Goal: Information Seeking & Learning: Learn about a topic

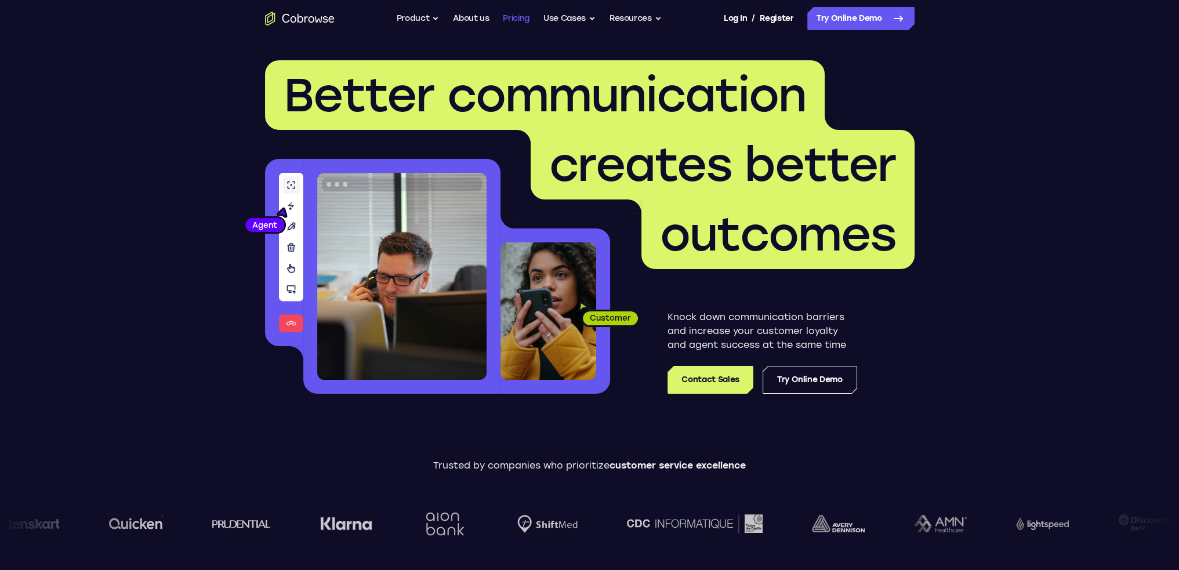
click at [523, 19] on link "Pricing" at bounding box center [516, 18] width 27 height 23
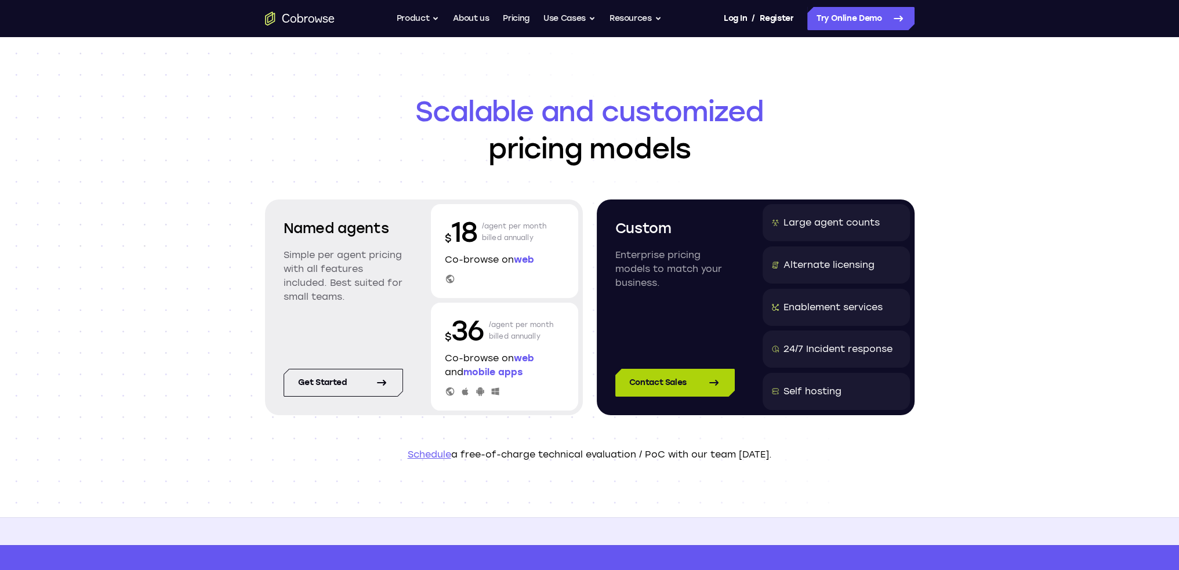
click at [682, 384] on link "Contact Sales" at bounding box center [674, 383] width 119 height 28
click at [315, 384] on link "Get started" at bounding box center [343, 383] width 119 height 28
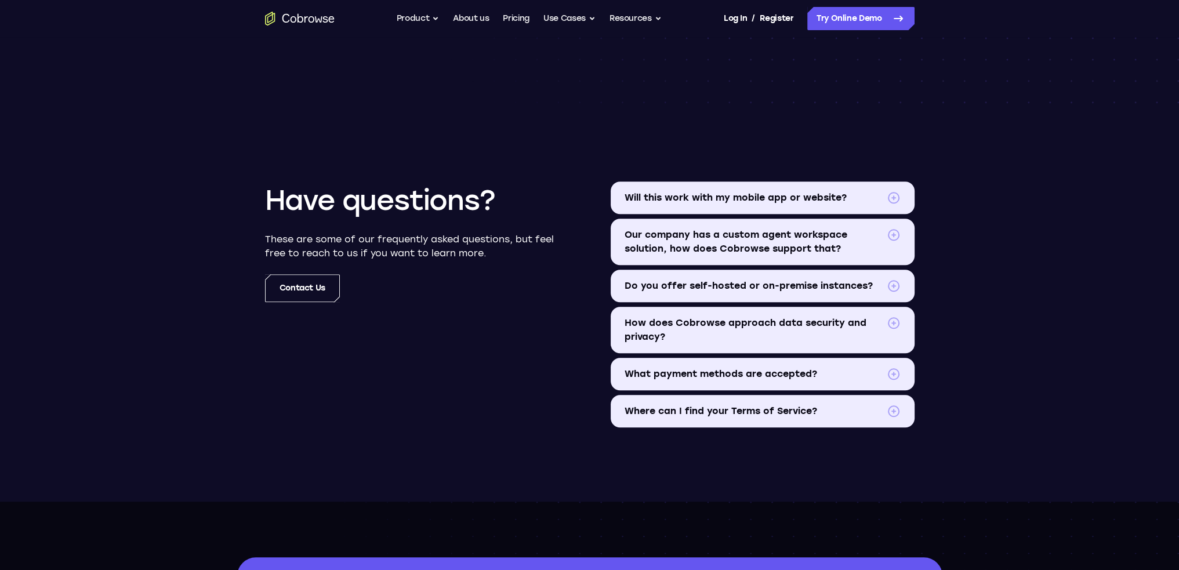
scroll to position [1276, 0]
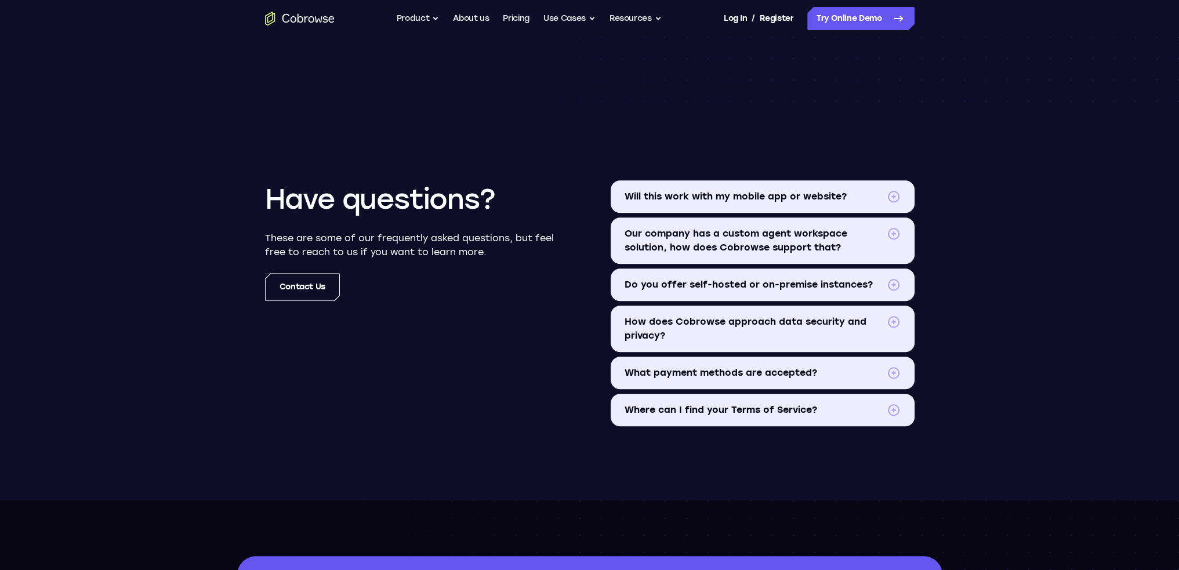
click at [751, 279] on span "Do you offer self-hosted or on-premise instances?" at bounding box center [752, 285] width 257 height 14
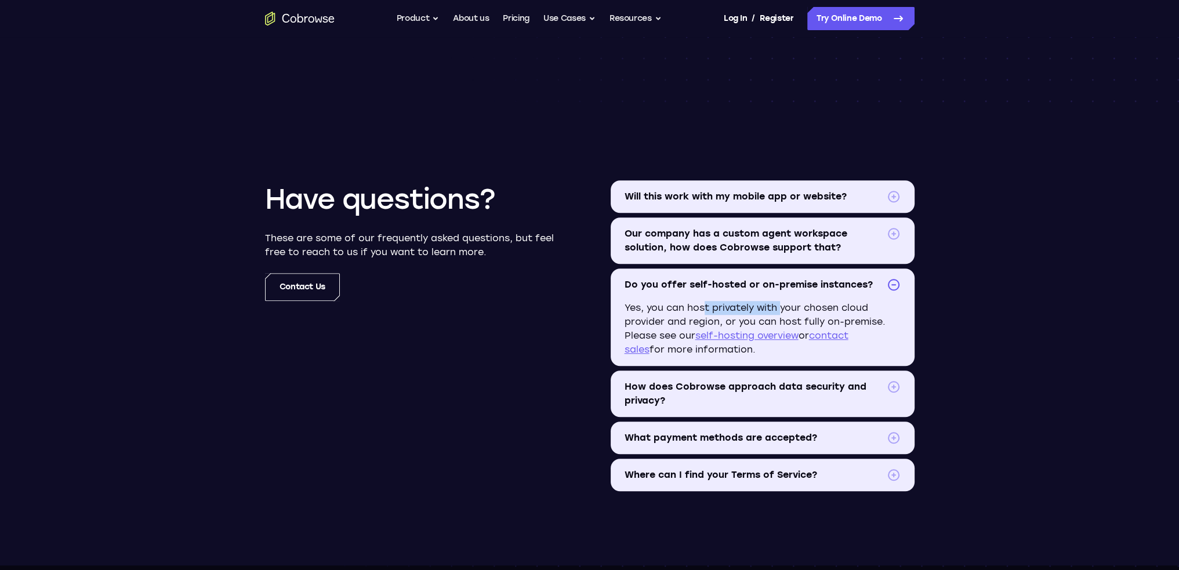
drag, startPoint x: 700, startPoint y: 308, endPoint x: 775, endPoint y: 309, distance: 74.2
click at [775, 309] on p "Yes, you can host privately with your chosen cloud provider and region, or you …" at bounding box center [763, 333] width 304 height 65
click at [750, 336] on link "self-hosting overview" at bounding box center [746, 335] width 103 height 11
click at [828, 431] on span "What payment methods are accepted?" at bounding box center [752, 438] width 257 height 14
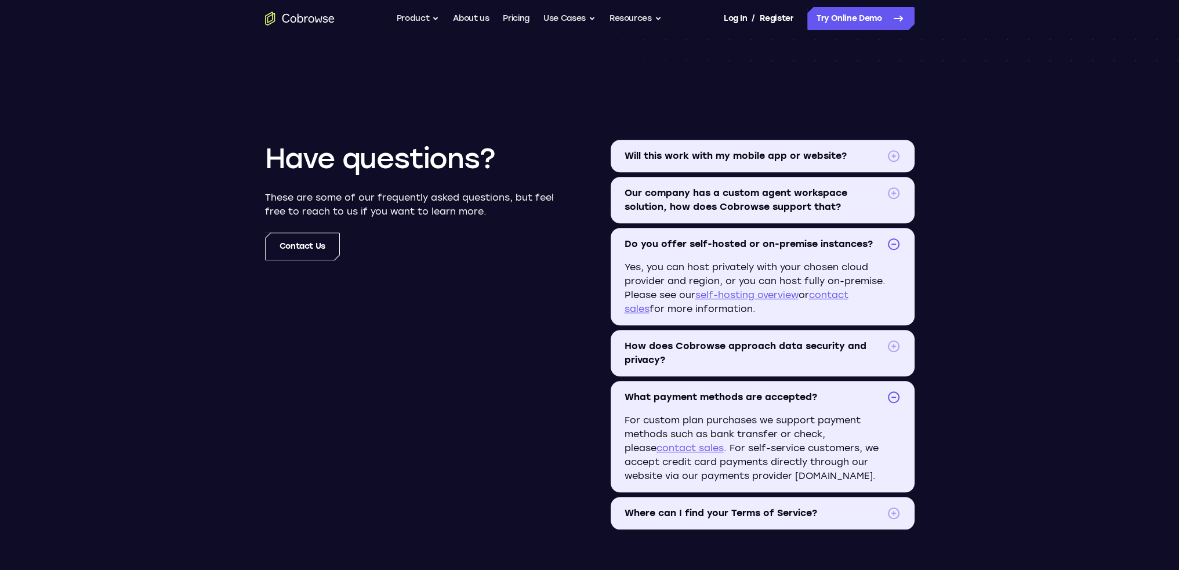
scroll to position [1334, 0]
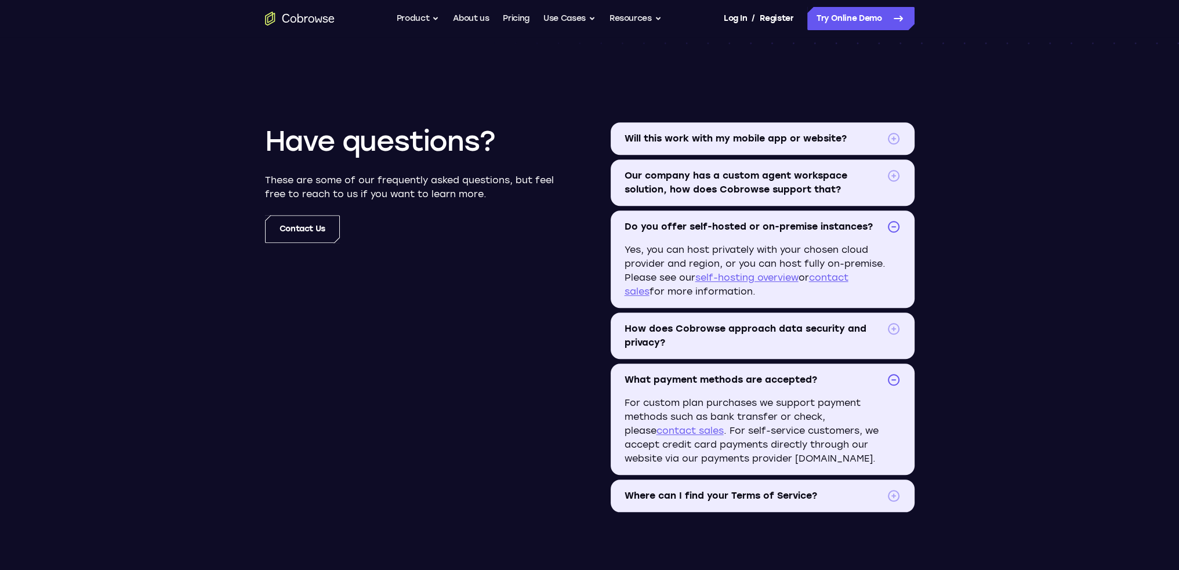
click at [765, 493] on span "Where can I find your Terms of Service?" at bounding box center [752, 496] width 257 height 14
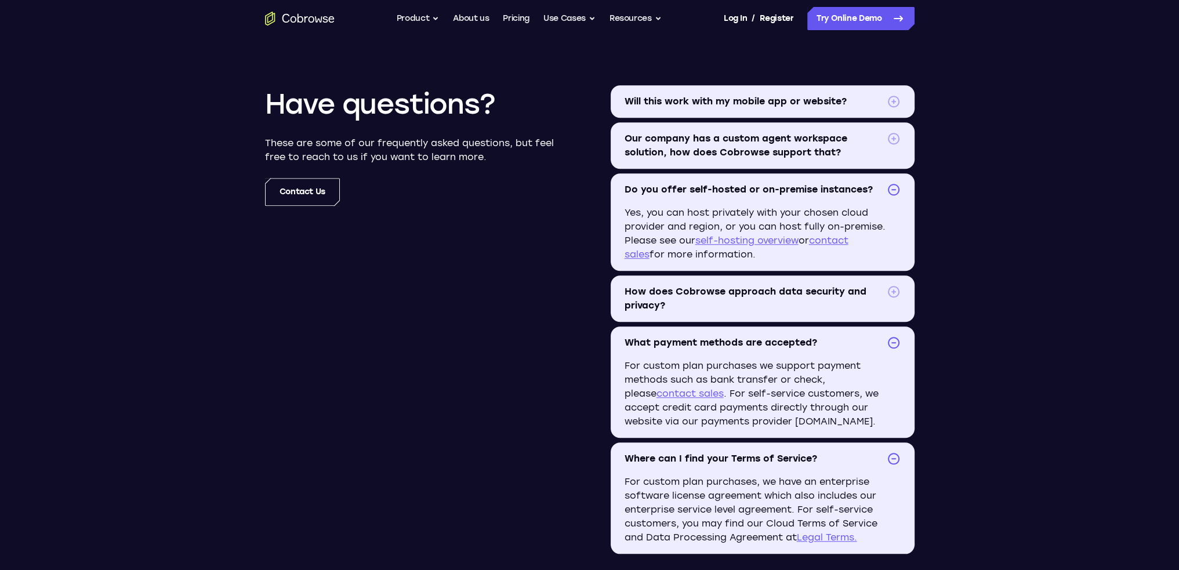
scroll to position [1392, 0]
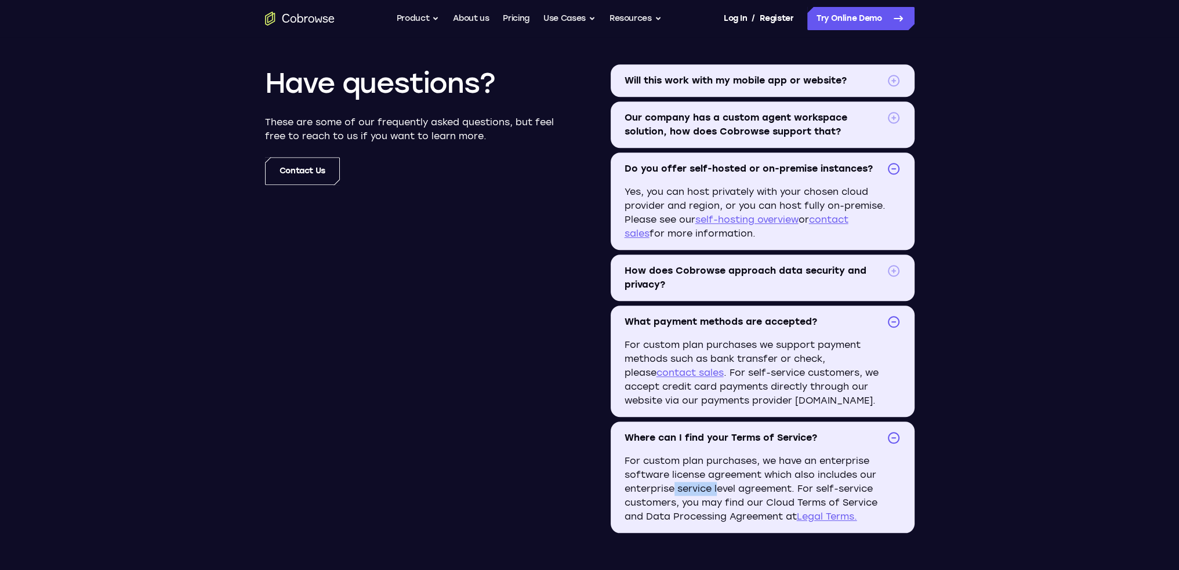
drag, startPoint x: 703, startPoint y: 485, endPoint x: 666, endPoint y: 489, distance: 37.9
click at [666, 489] on p "For custom plan purchases, we have an enterprise software license agreement whi…" at bounding box center [763, 493] width 304 height 79
click at [664, 489] on p "For custom plan purchases, we have an enterprise software license agreement whi…" at bounding box center [763, 493] width 304 height 79
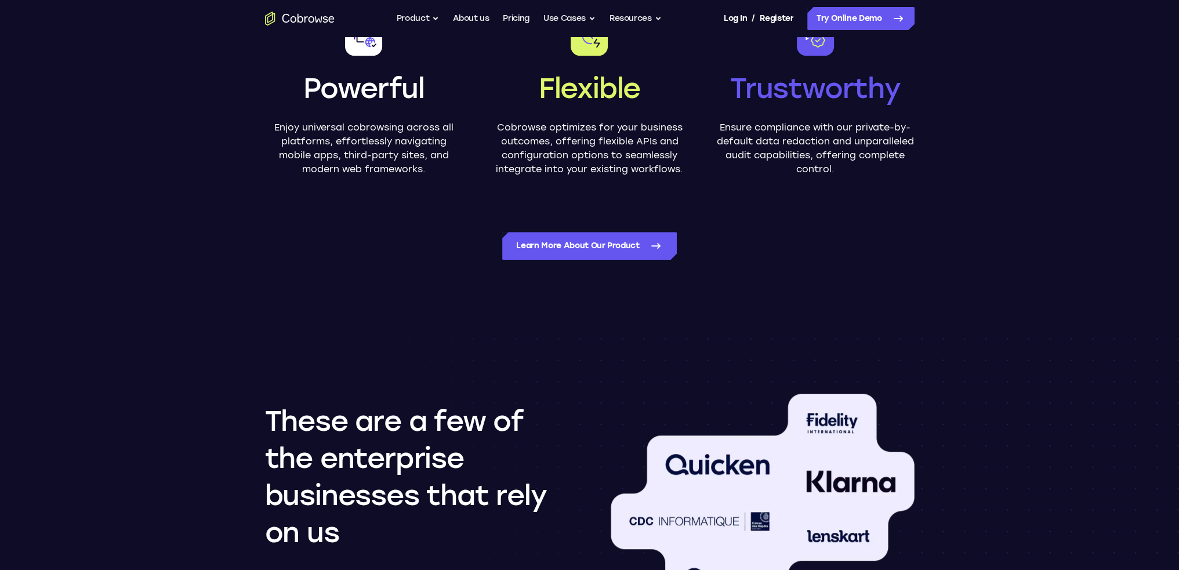
scroll to position [696, 0]
click at [433, 23] on button "Product" at bounding box center [418, 18] width 43 height 23
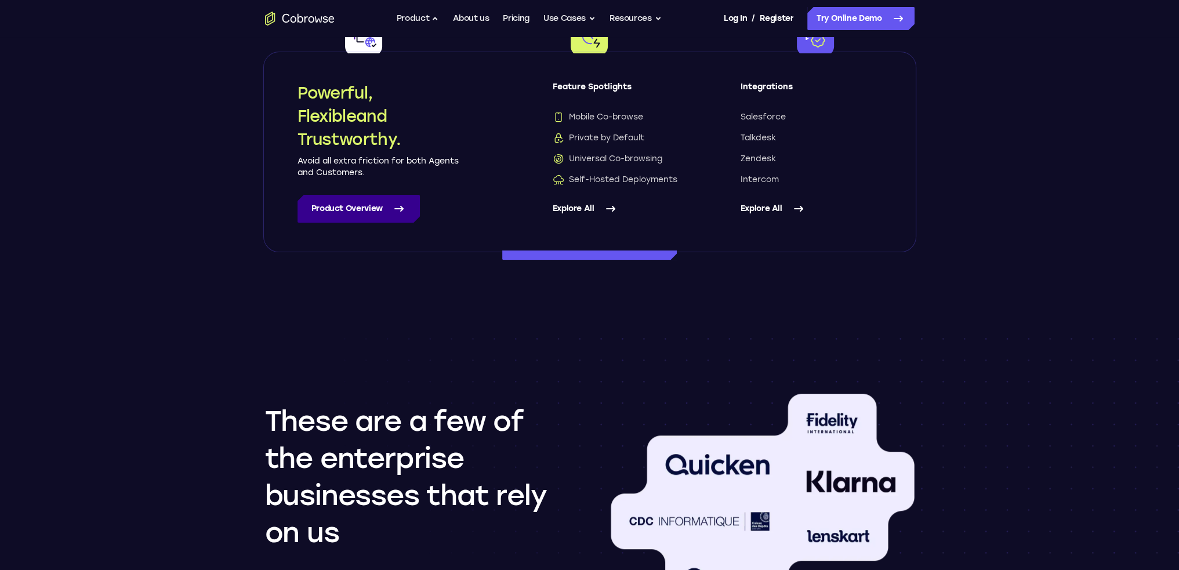
click at [361, 204] on link "Product Overview" at bounding box center [358, 209] width 122 height 28
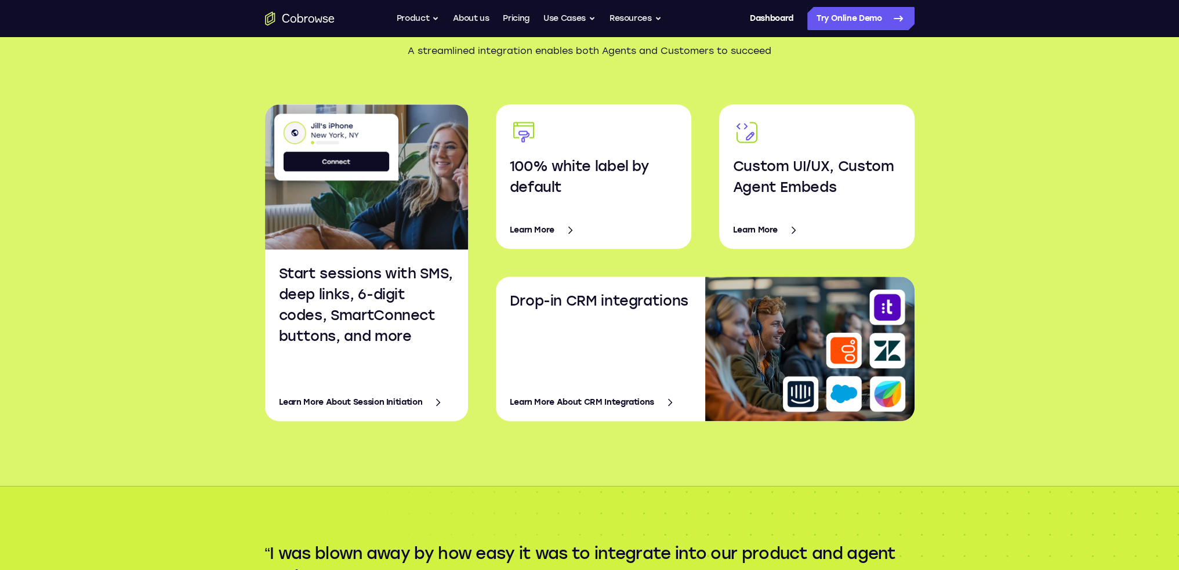
scroll to position [1798, 0]
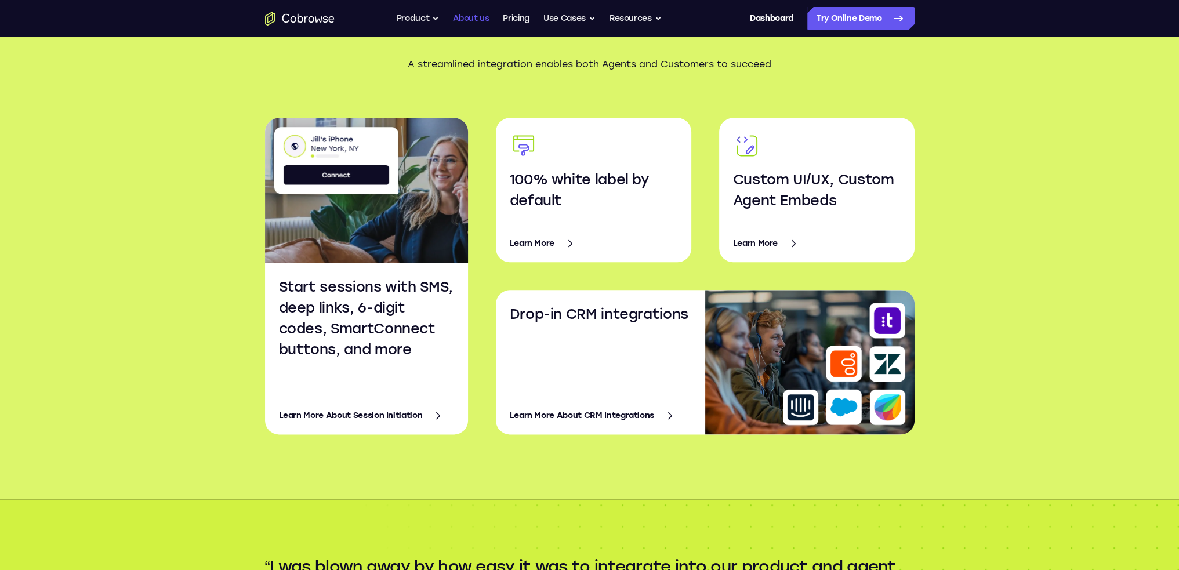
click at [475, 17] on link "About us" at bounding box center [471, 18] width 36 height 23
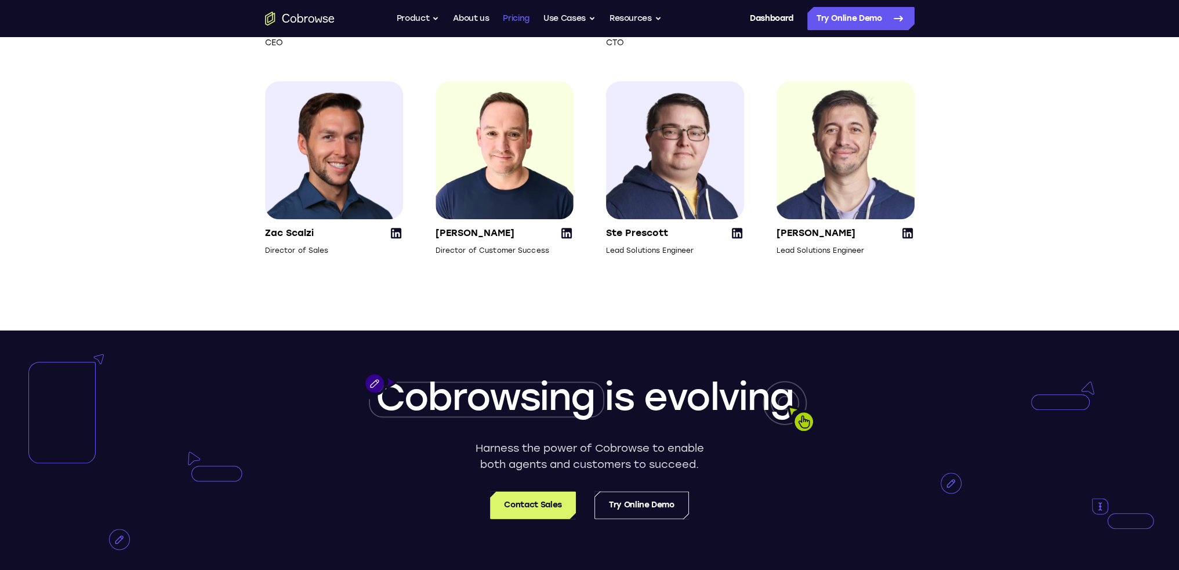
scroll to position [1624, 0]
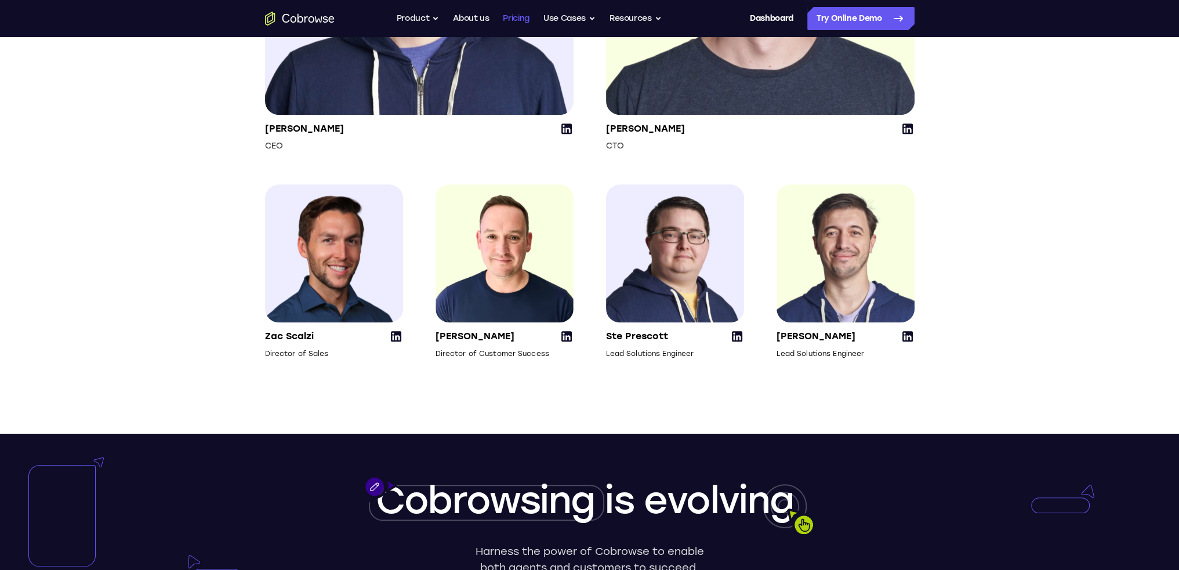
click at [515, 11] on link "Pricing" at bounding box center [516, 18] width 27 height 23
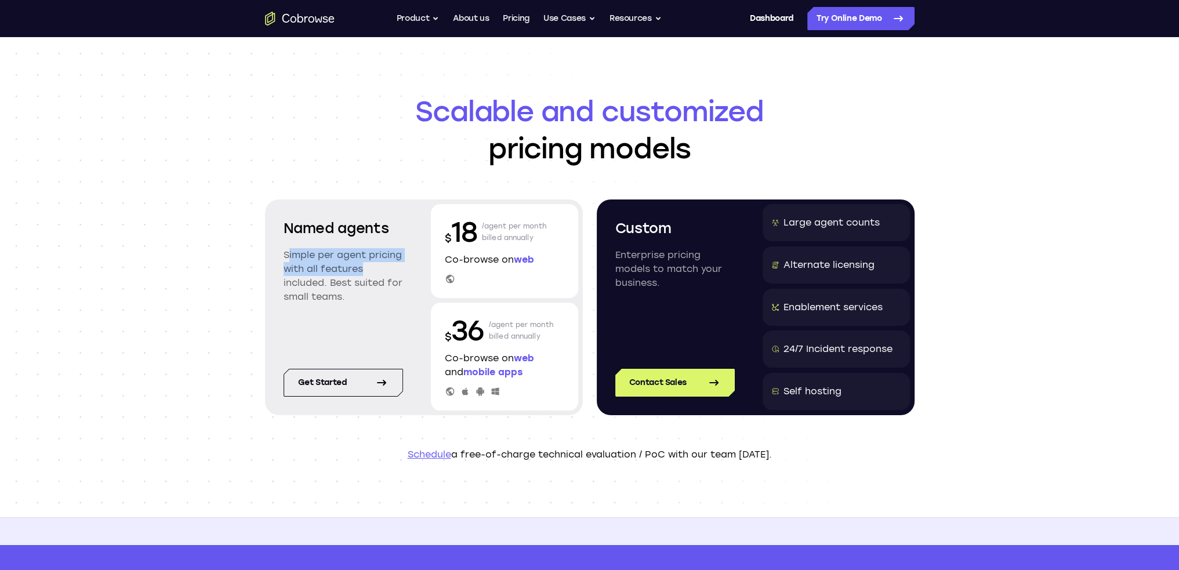
drag, startPoint x: 351, startPoint y: 268, endPoint x: 281, endPoint y: 255, distance: 71.4
click at [281, 255] on div "Named agents Simple per agent pricing with all features included. Best suited f…" at bounding box center [343, 269] width 147 height 131
click at [353, 379] on link "Get started" at bounding box center [343, 383] width 119 height 28
click at [691, 383] on link "Contact Sales" at bounding box center [674, 383] width 119 height 28
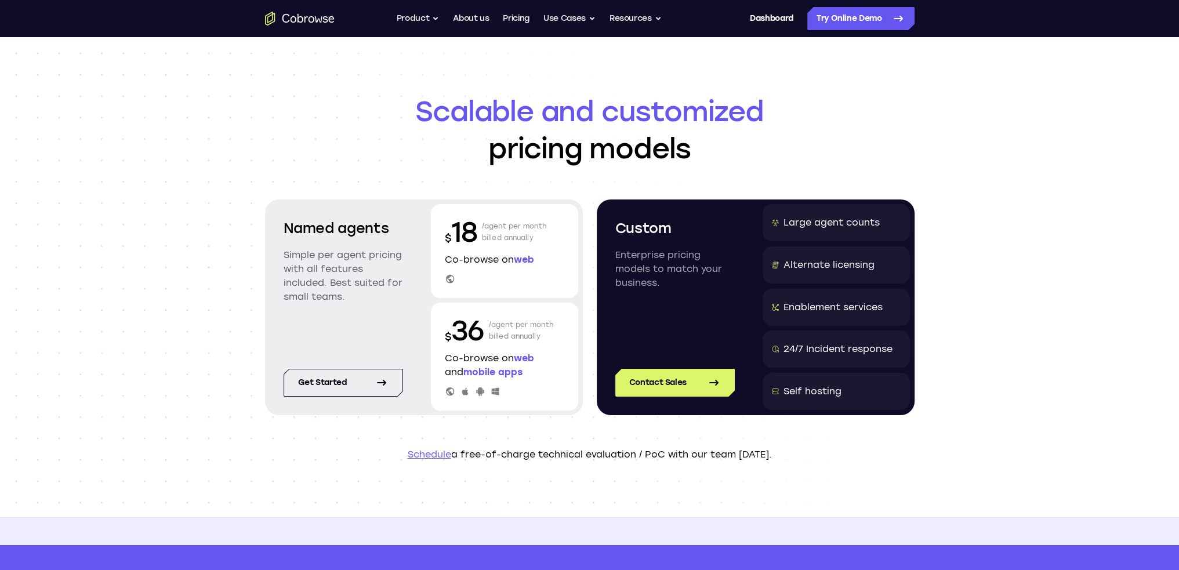
click at [842, 386] on div "Self hosting" at bounding box center [835, 391] width 147 height 37
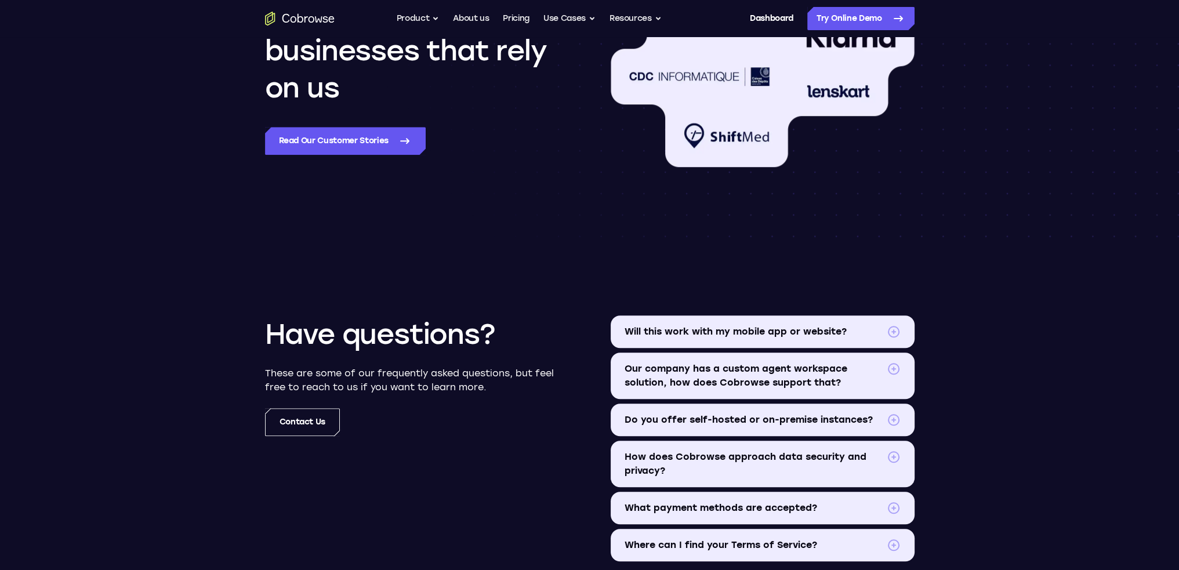
scroll to position [1218, 0]
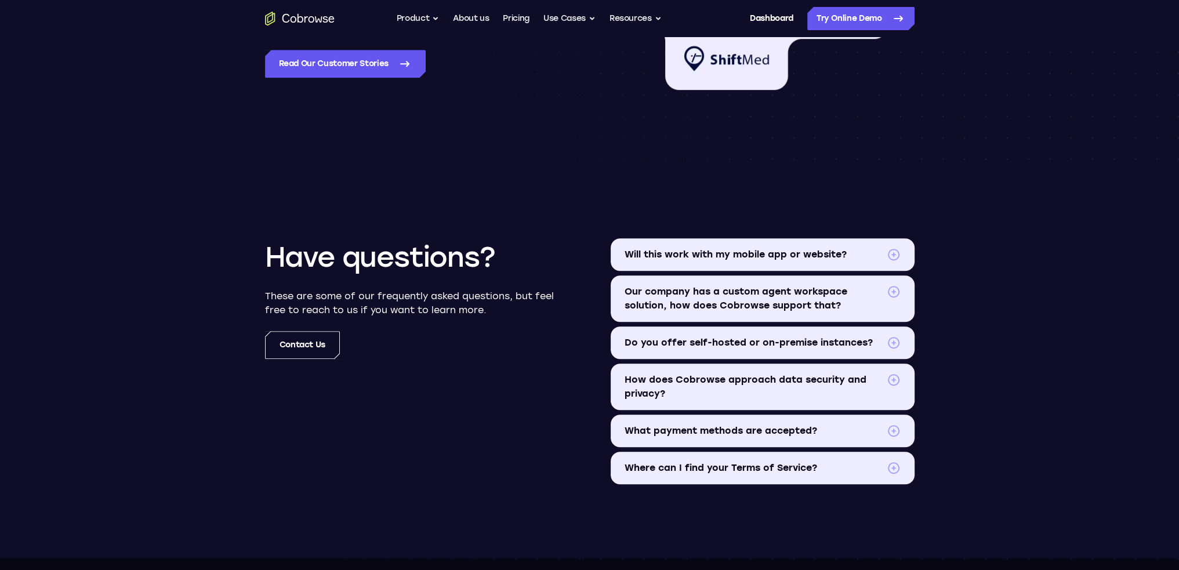
click at [807, 346] on span "Do you offer self-hosted or on-premise instances?" at bounding box center [752, 343] width 257 height 14
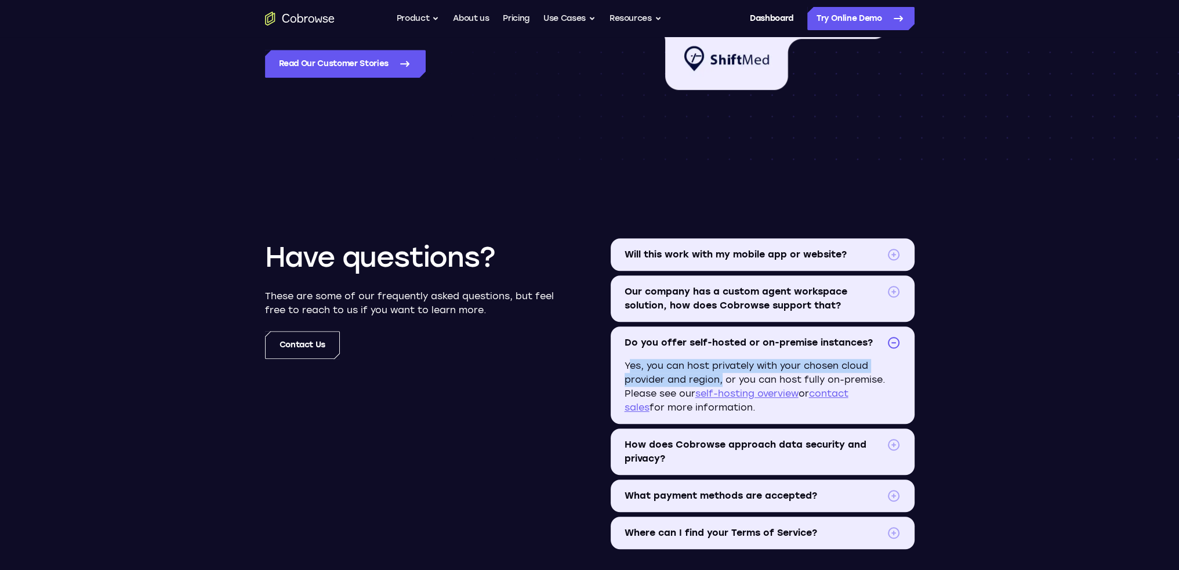
drag, startPoint x: 673, startPoint y: 375, endPoint x: 623, endPoint y: 364, distance: 51.2
click at [624, 365] on p "Yes, you can host privately with your chosen cloud provider and region, or you …" at bounding box center [763, 391] width 304 height 65
copy p "Yes, you can host privately with your chosen cloud provider and region"
click at [658, 372] on p "Yes, you can host privately with your chosen cloud provider and region, or you …" at bounding box center [763, 391] width 304 height 65
click at [684, 373] on p "Yes, you can host privately with your chosen cloud provider and region, or you …" at bounding box center [763, 391] width 304 height 65
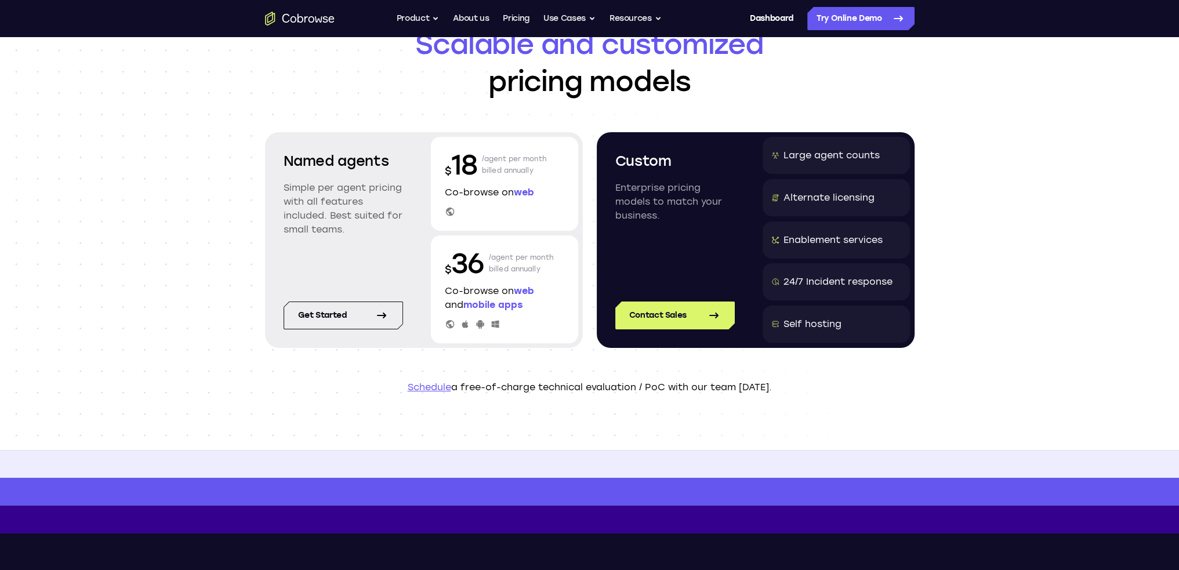
scroll to position [0, 0]
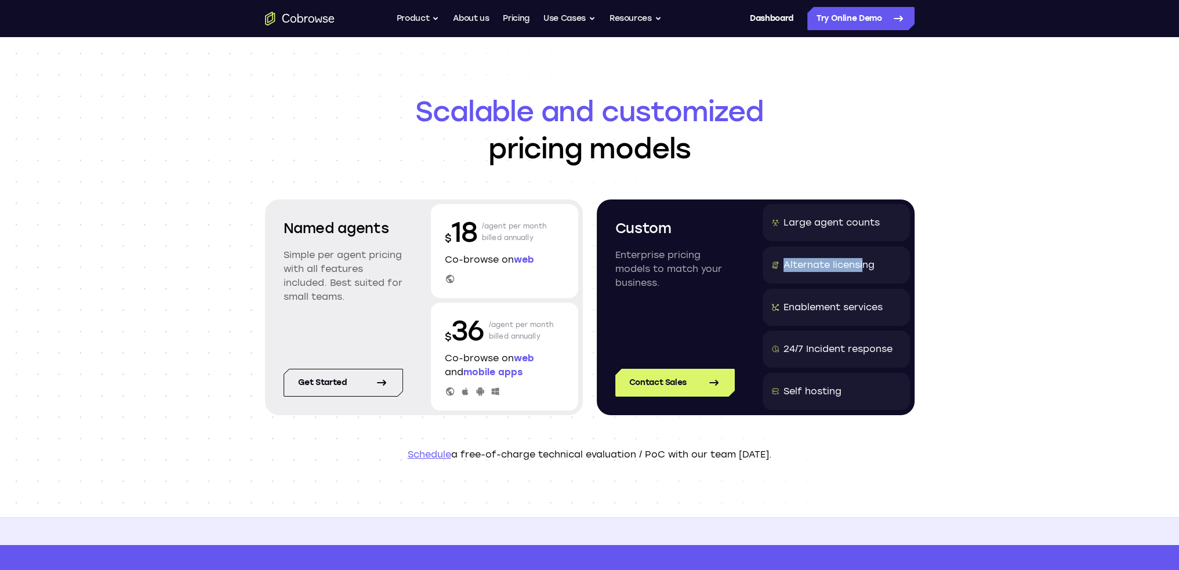
drag, startPoint x: 862, startPoint y: 266, endPoint x: 784, endPoint y: 266, distance: 77.7
click at [784, 266] on div "Alternate licensing" at bounding box center [828, 265] width 91 height 14
click at [782, 266] on div "Alternate licensing" at bounding box center [835, 264] width 147 height 37
click at [825, 307] on div "Enablement services" at bounding box center [832, 307] width 99 height 14
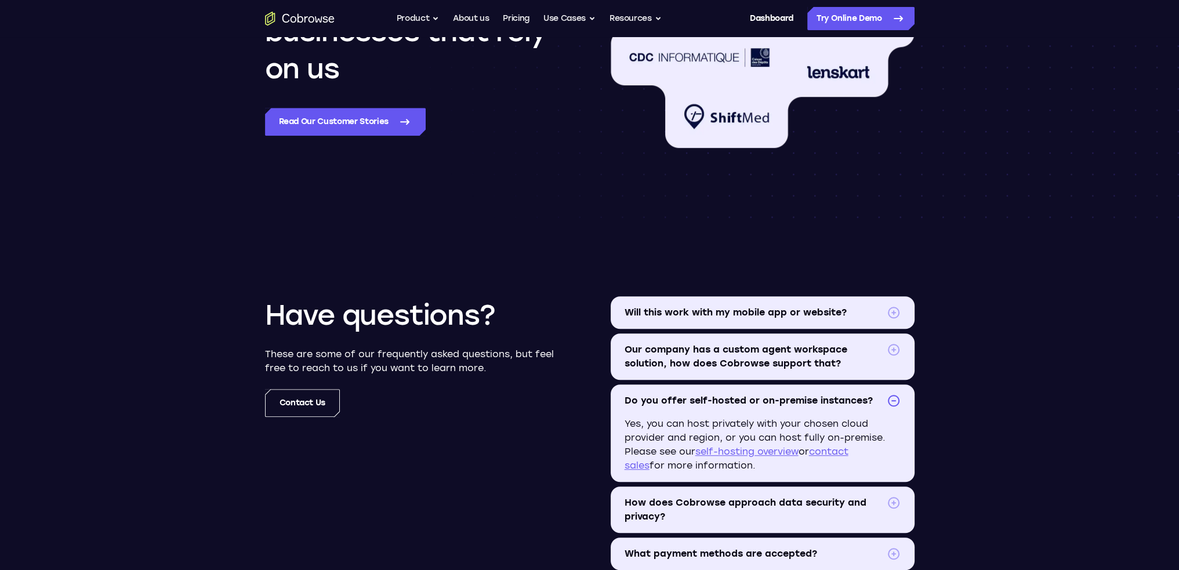
scroll to position [1276, 0]
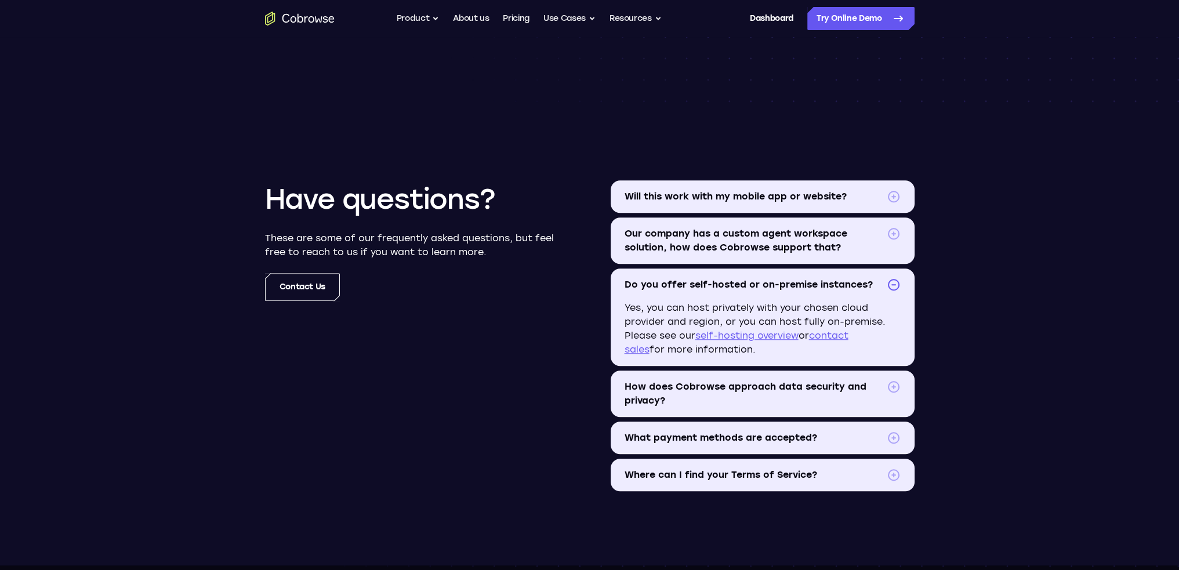
click at [796, 398] on span "How does Cobrowse approach data security and privacy?" at bounding box center [752, 394] width 257 height 28
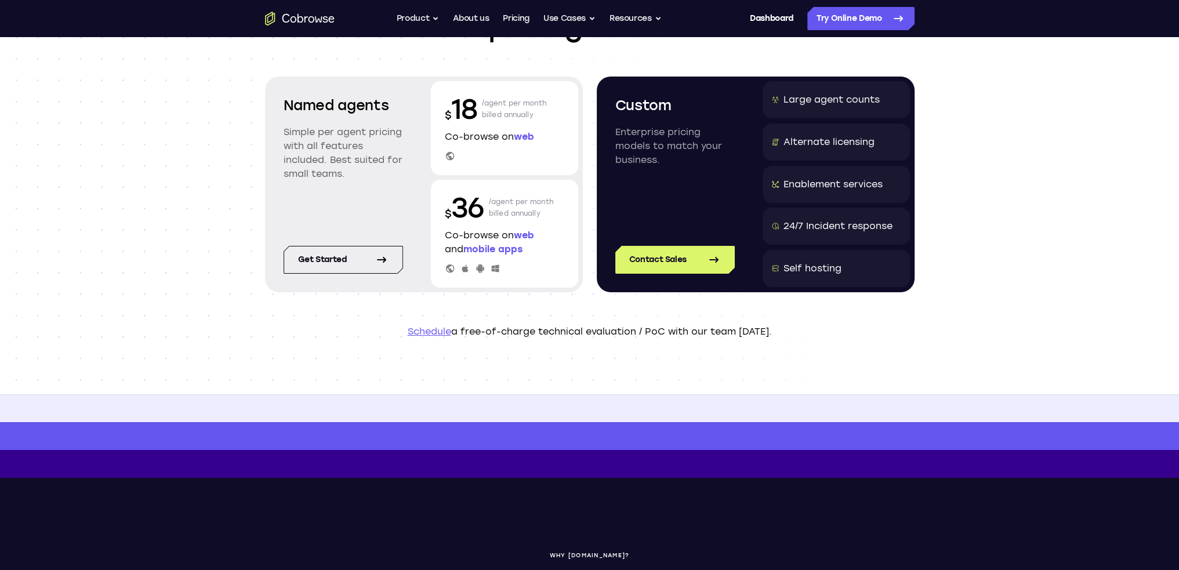
scroll to position [0, 0]
